Goal: Check status: Check status

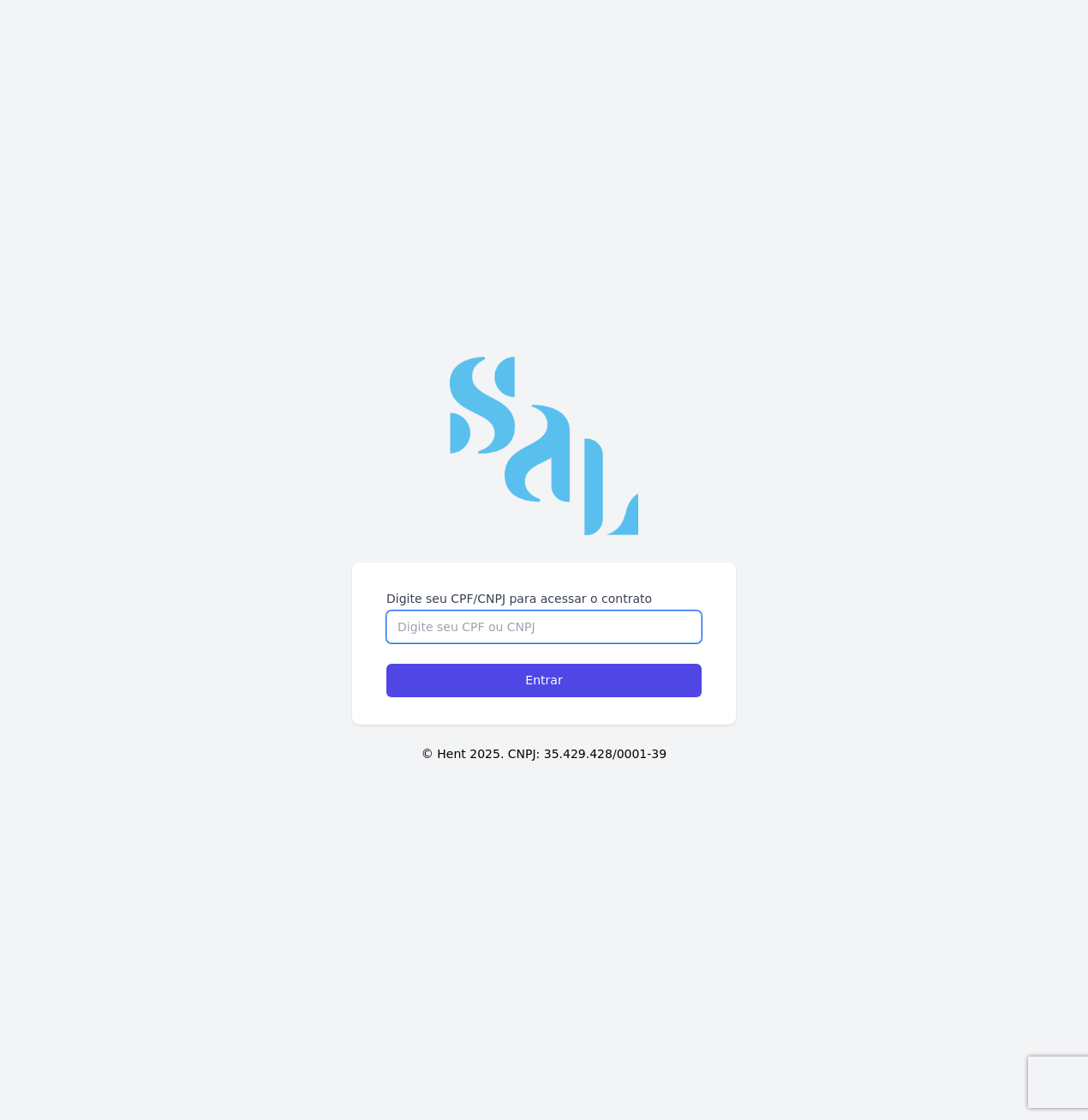
click at [526, 628] on input "Digite seu CPF/CNPJ para acessar o contrato" at bounding box center [544, 627] width 315 height 33
type input "14544727740"
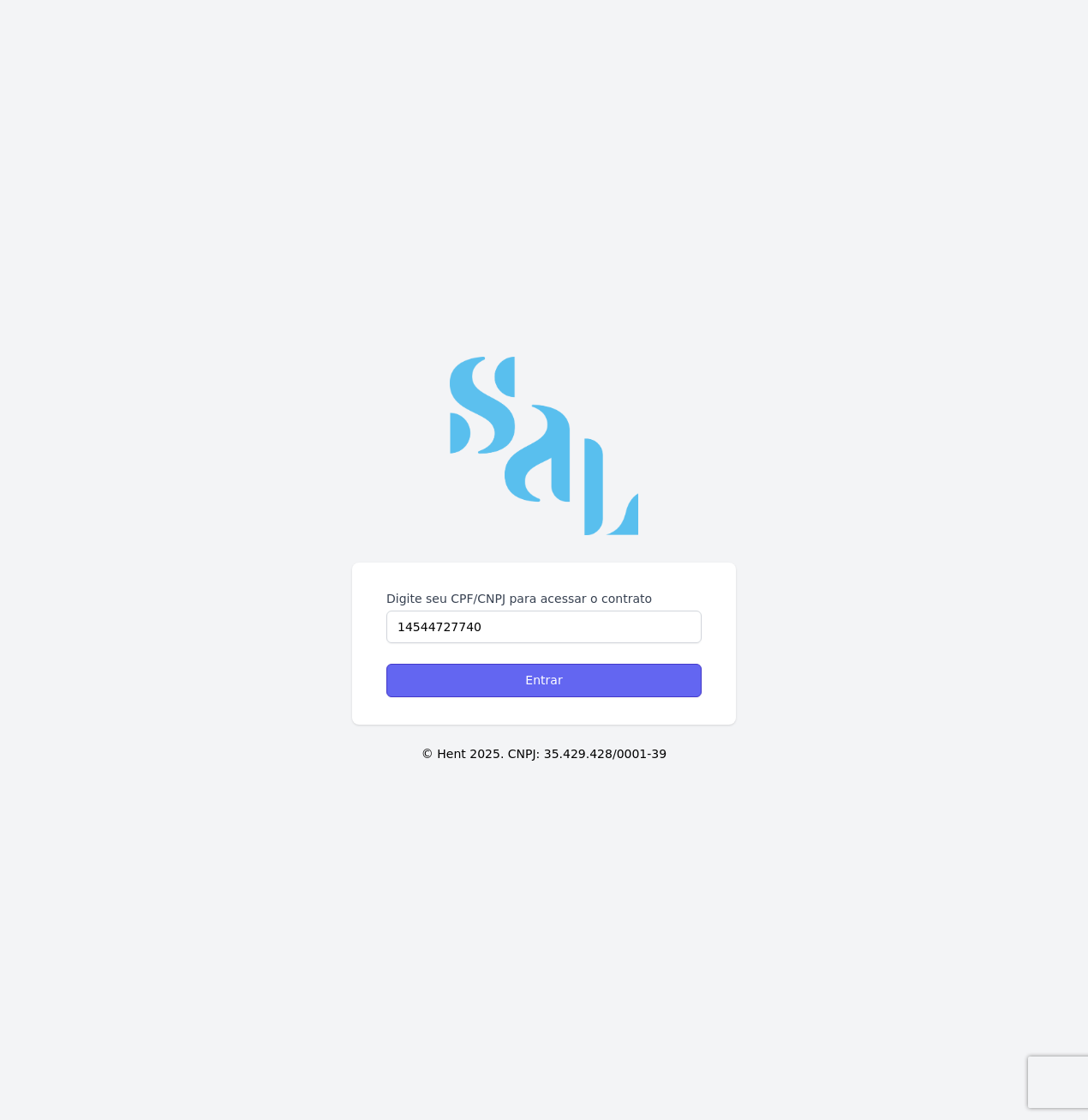
click at [523, 683] on input "Entrar" at bounding box center [544, 680] width 315 height 34
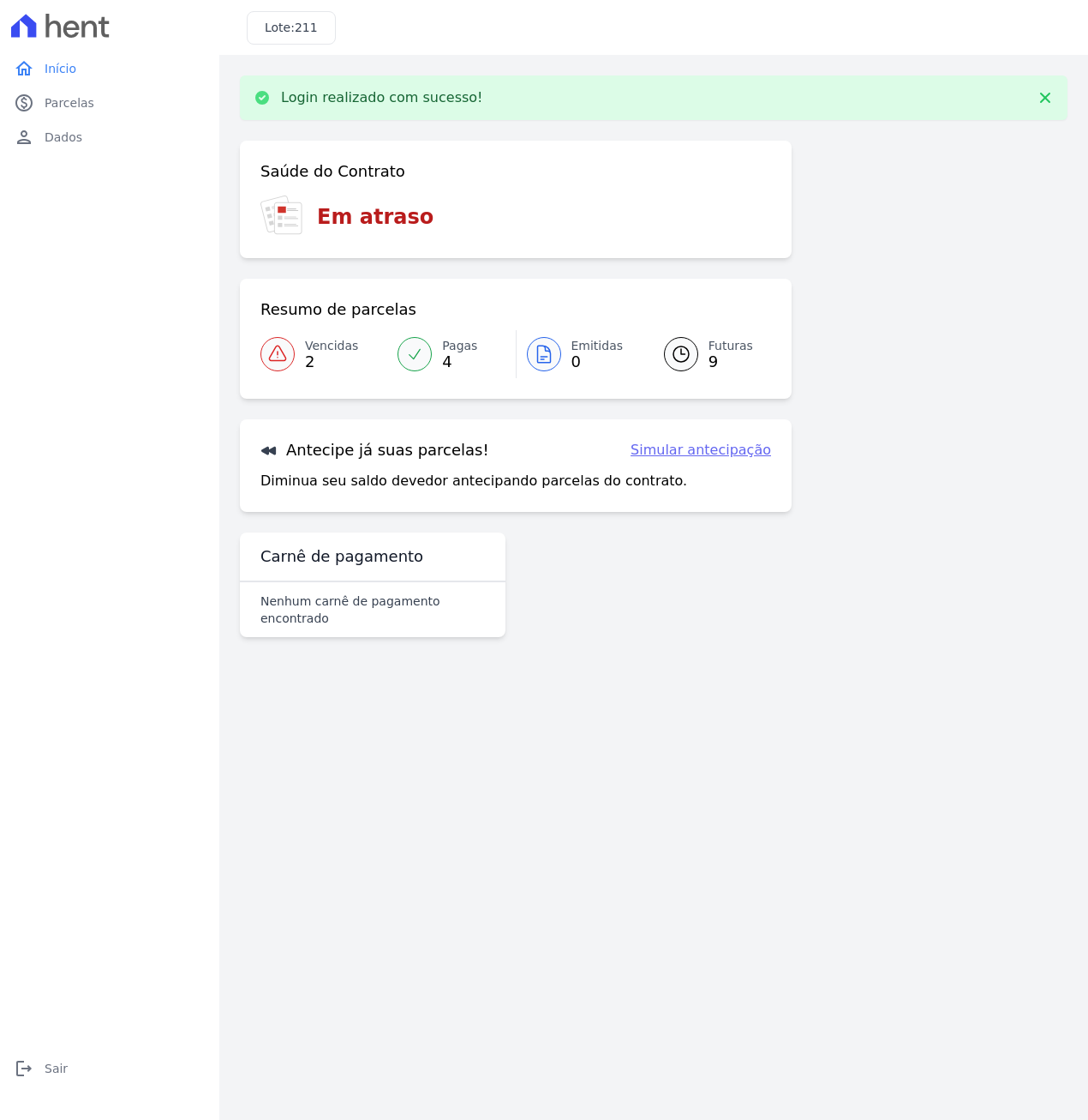
click at [684, 359] on icon at bounding box center [681, 354] width 21 height 21
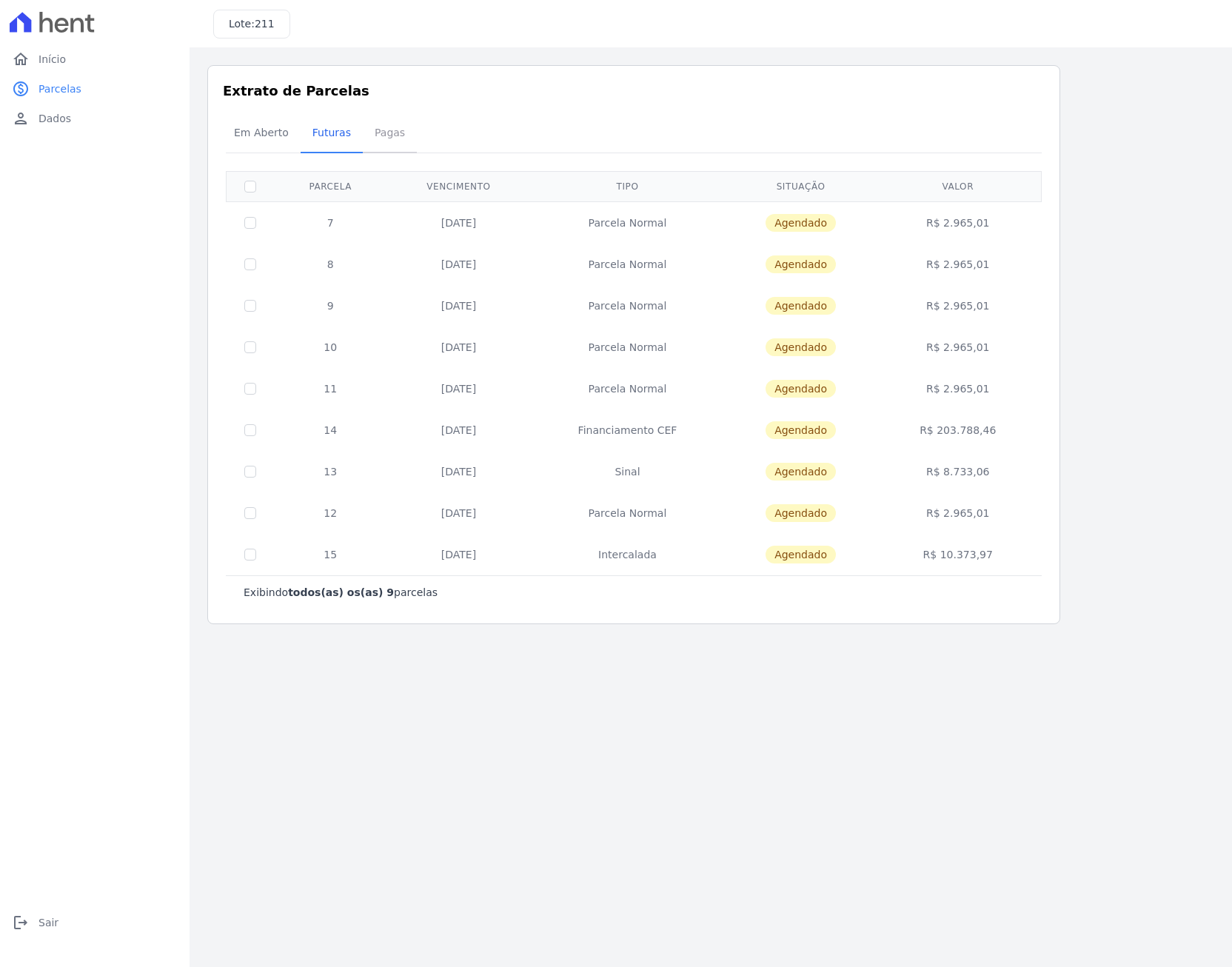
click at [377, 134] on span "Pagas" at bounding box center [390, 133] width 48 height 30
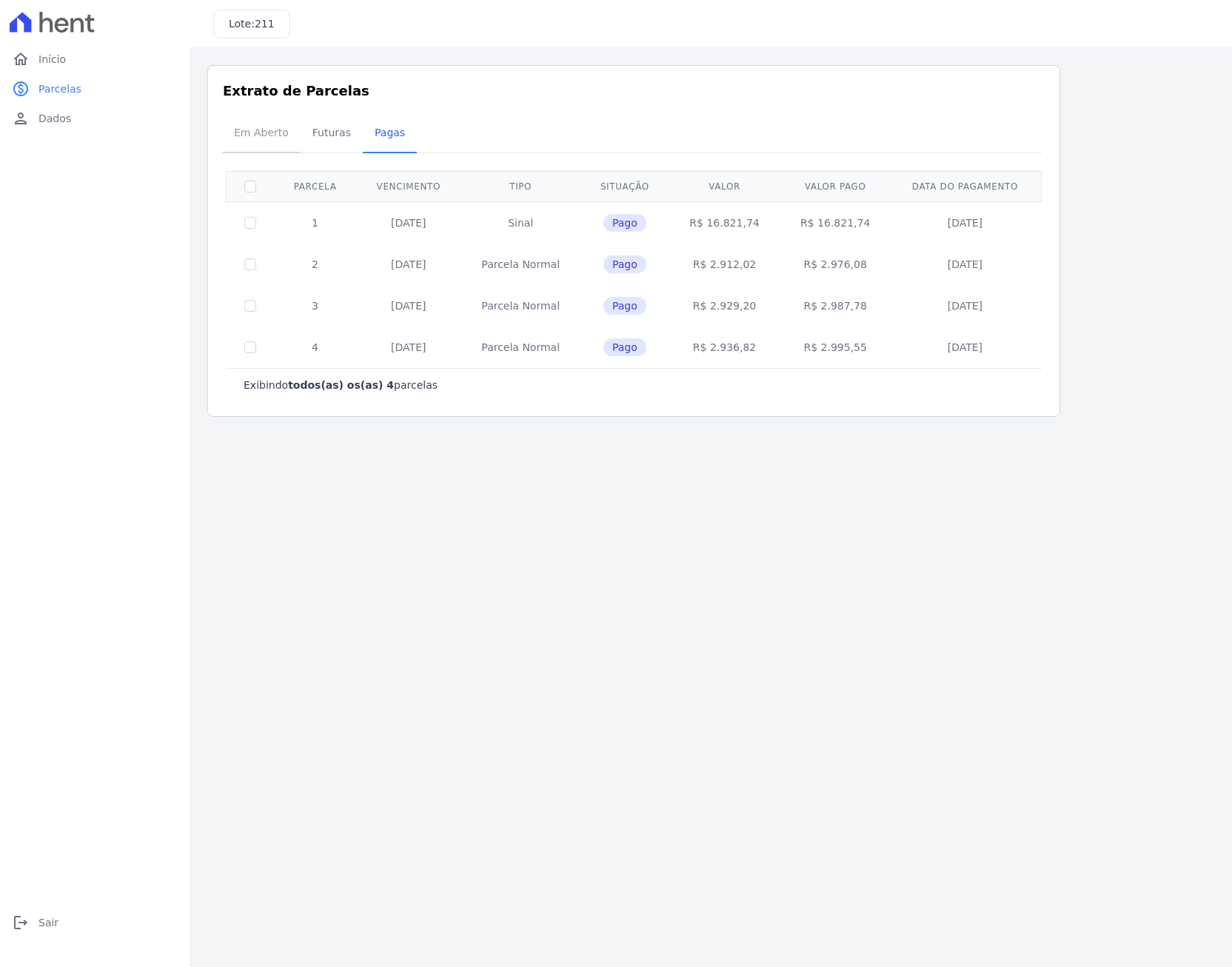
click at [262, 135] on span "Em Aberto" at bounding box center [261, 133] width 73 height 30
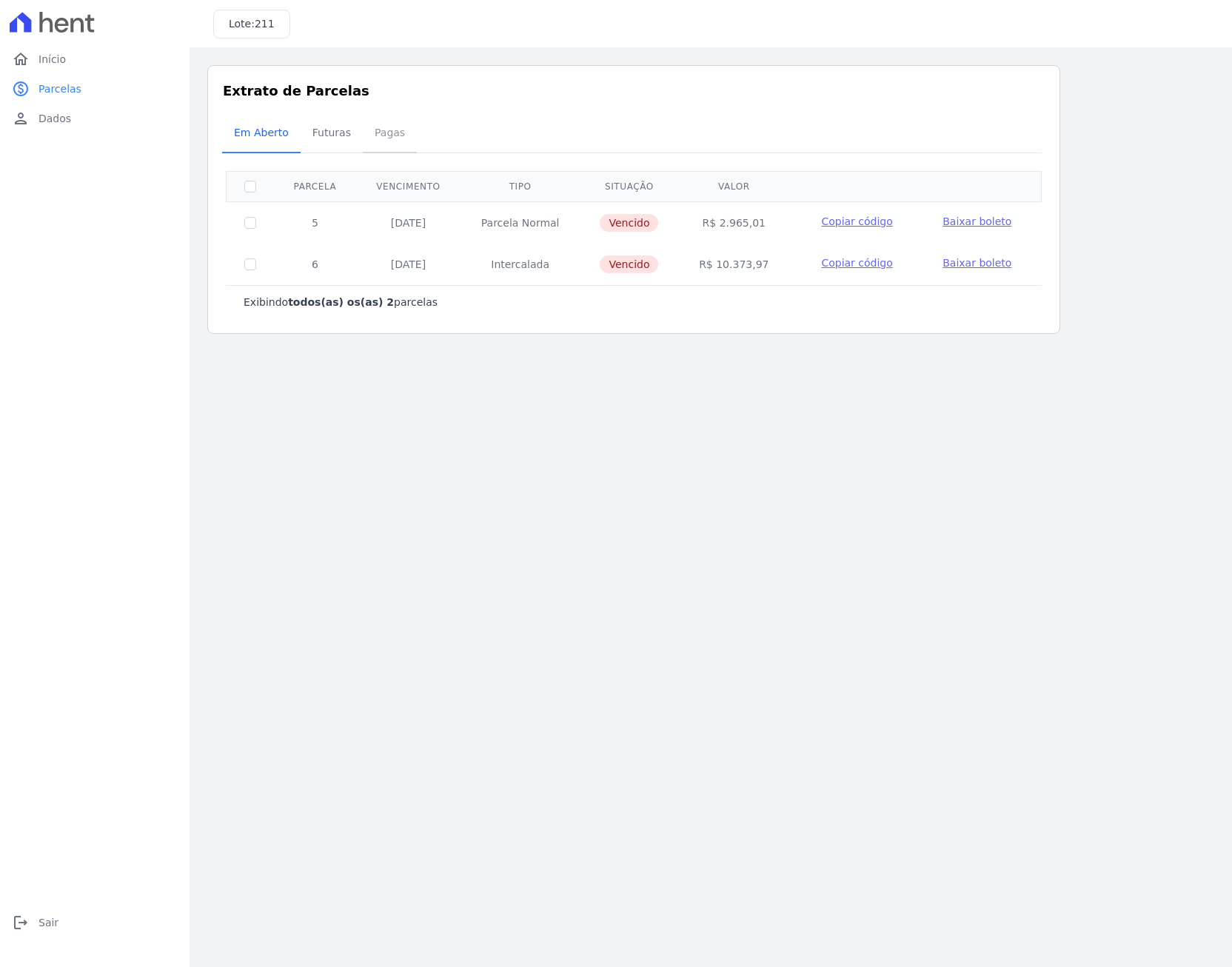
click at [381, 128] on span "Pagas" at bounding box center [390, 133] width 48 height 30
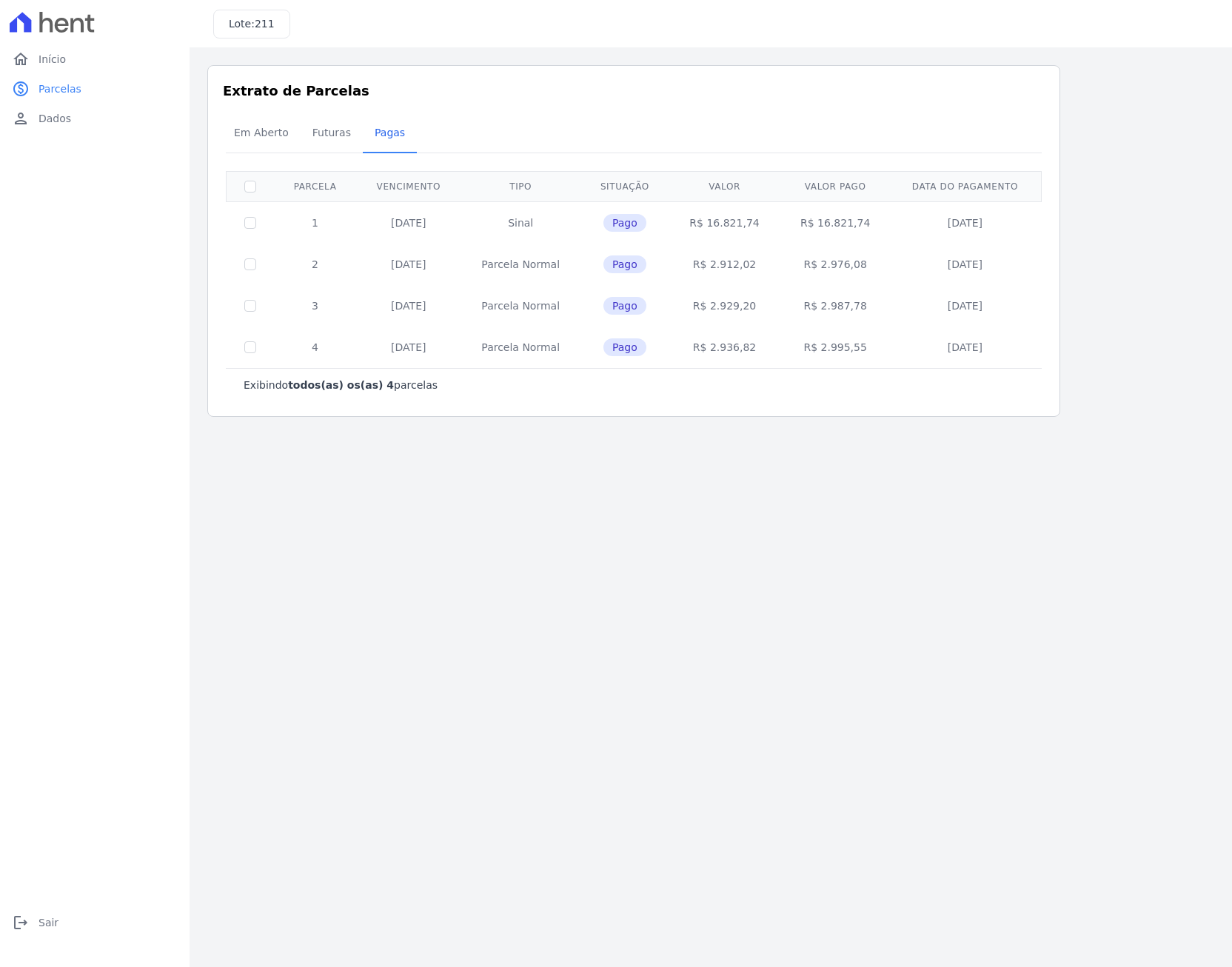
click at [940, 549] on main "Listagem de parcelas Baixar PDF Extrato de Parcelas Em [GEOGRAPHIC_DATA] Futura…" at bounding box center [710, 507] width 1042 height 919
click at [840, 562] on main "Listagem de parcelas Baixar PDF Extrato de Parcelas Em [GEOGRAPHIC_DATA] Futura…" at bounding box center [710, 507] width 1042 height 919
click at [262, 132] on span "Em Aberto" at bounding box center [261, 133] width 73 height 30
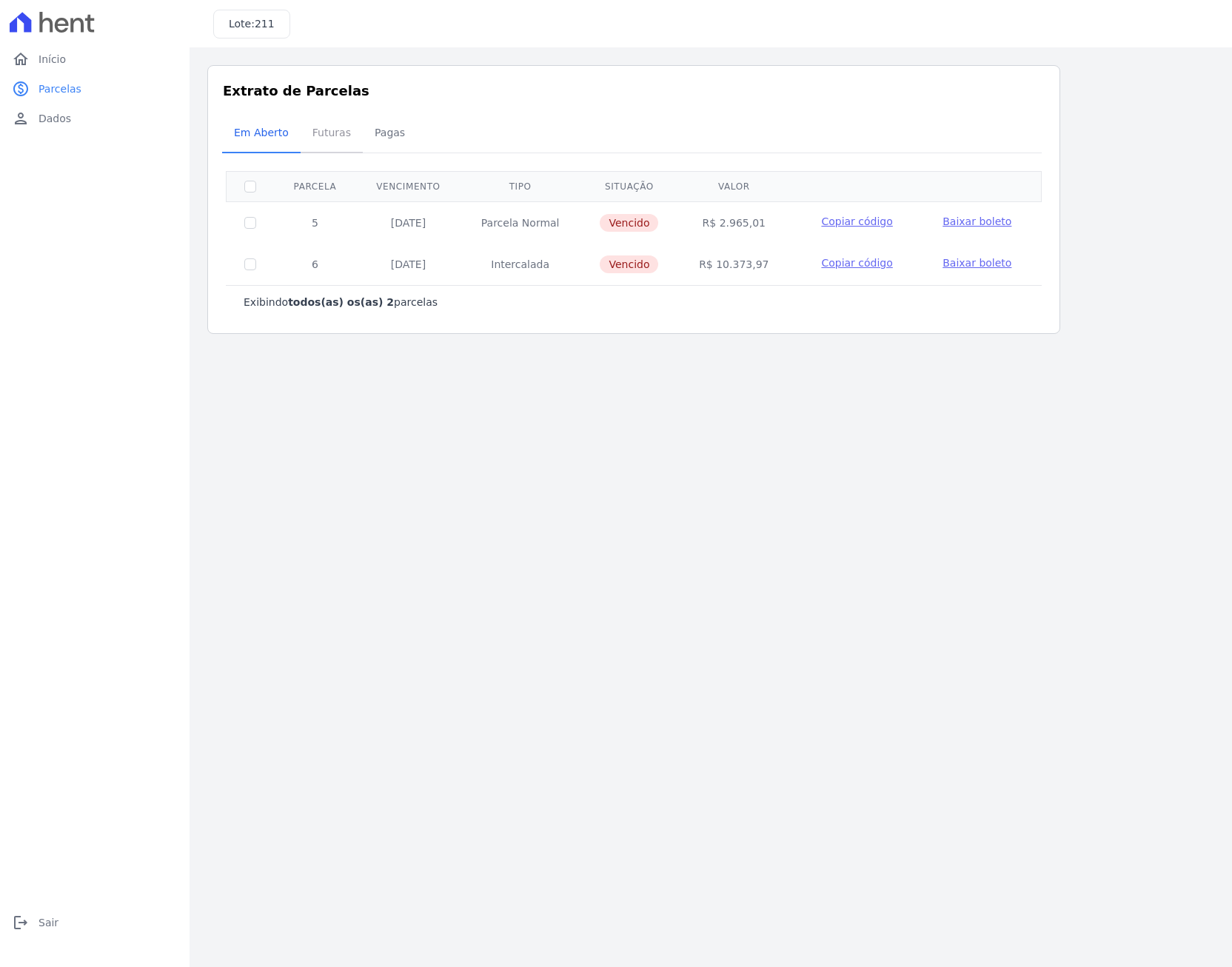
click at [330, 132] on span "Futuras" at bounding box center [331, 133] width 56 height 30
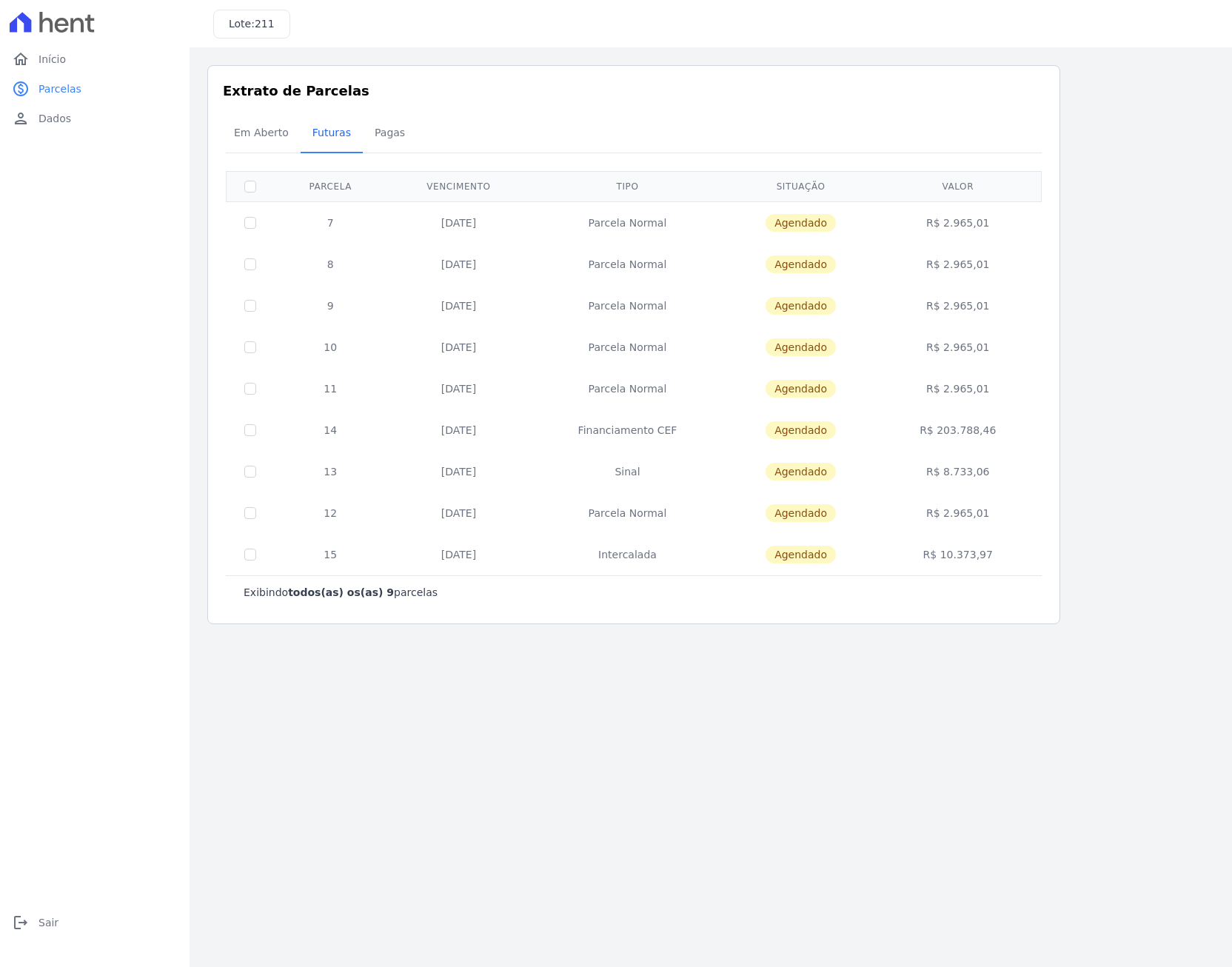
click at [586, 811] on main "Listagem de parcelas Baixar PDF Extrato de Parcelas Em Aberto Futuras Pagas 0 s…" at bounding box center [710, 507] width 1042 height 919
